Goal: Information Seeking & Learning: Learn about a topic

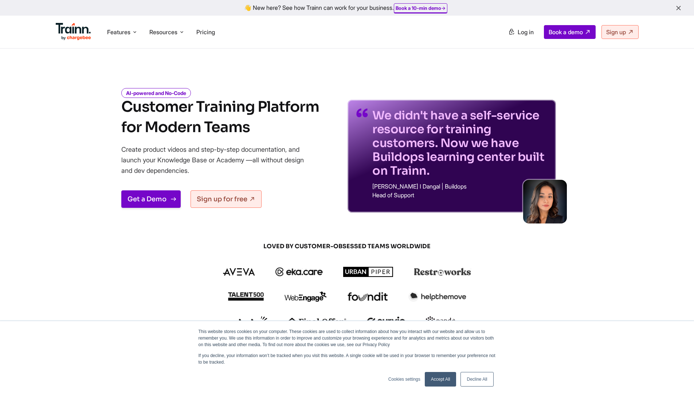
click at [140, 200] on link "Get a Demo" at bounding box center [150, 199] width 59 height 17
click at [158, 34] on span "Resources" at bounding box center [163, 32] width 28 height 8
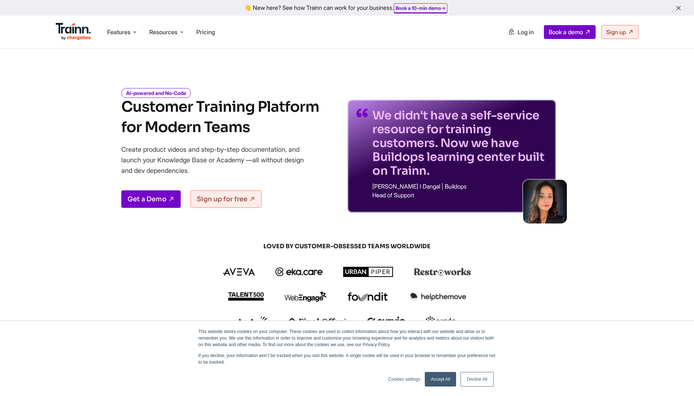
click at [441, 381] on link "Accept All" at bounding box center [441, 379] width 32 height 15
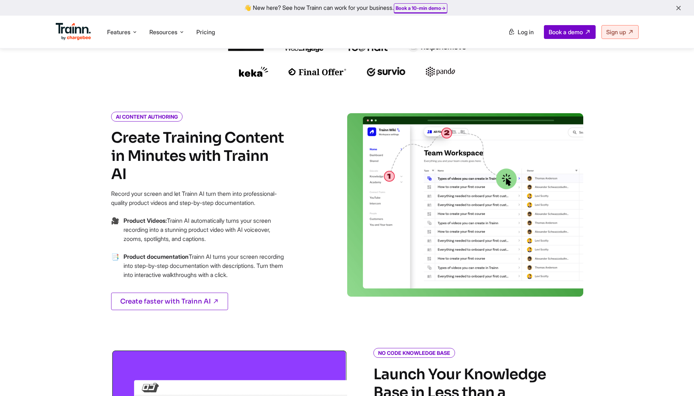
scroll to position [235, 0]
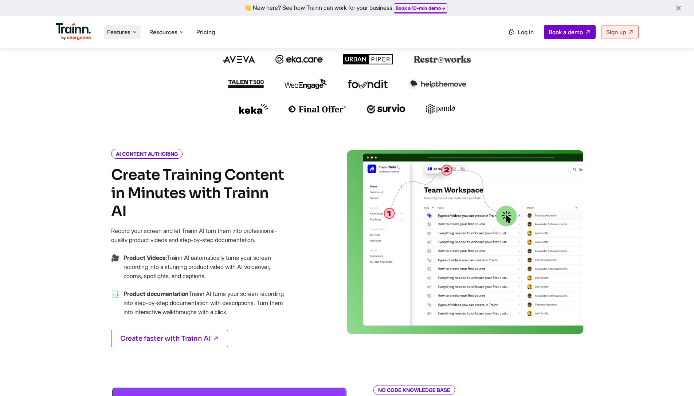
click at [111, 32] on span "Features" at bounding box center [118, 32] width 23 height 8
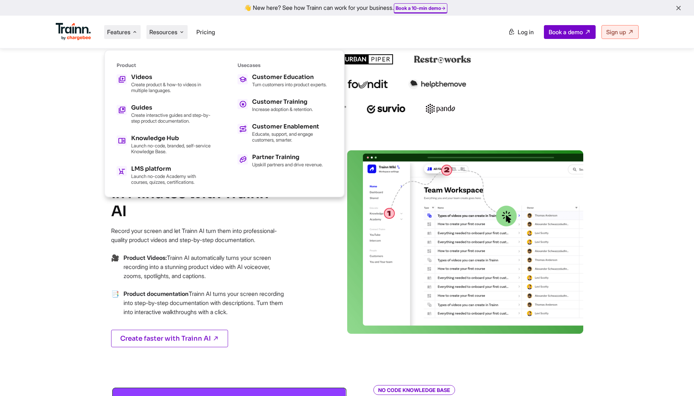
click at [175, 31] on span "Resources" at bounding box center [163, 32] width 28 height 8
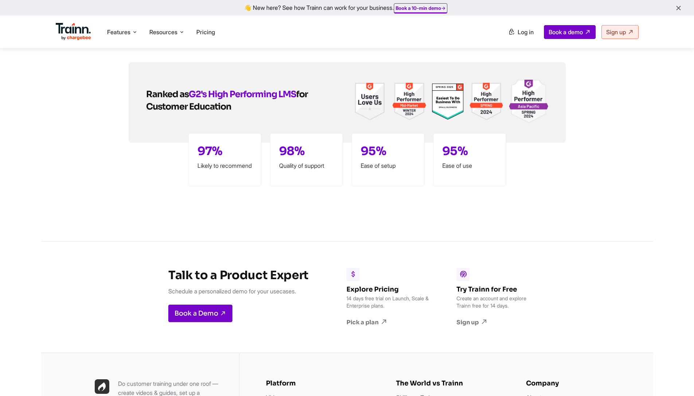
scroll to position [2047, 0]
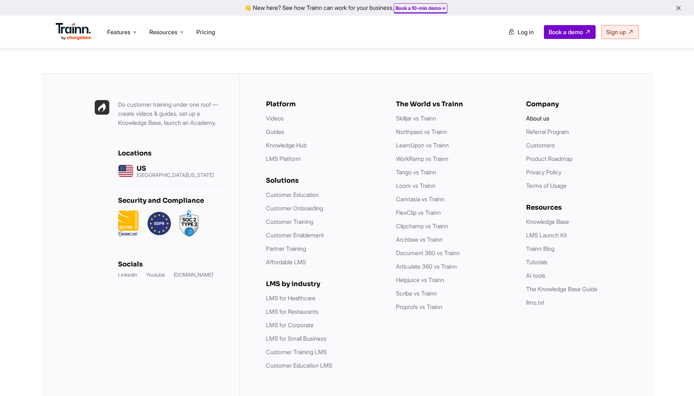
click at [539, 117] on link "About us" at bounding box center [537, 118] width 23 height 7
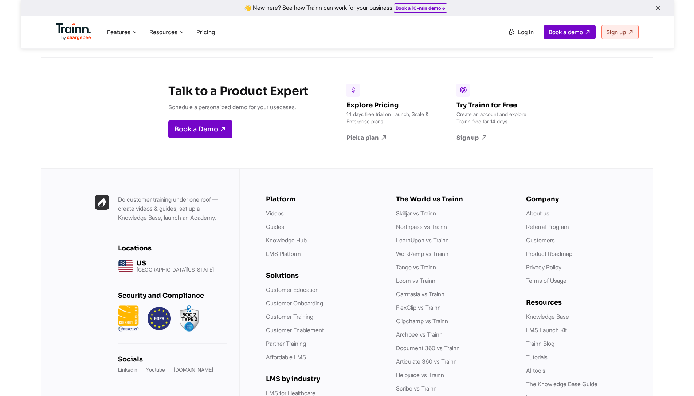
scroll to position [2833, 0]
